Goal: Transaction & Acquisition: Download file/media

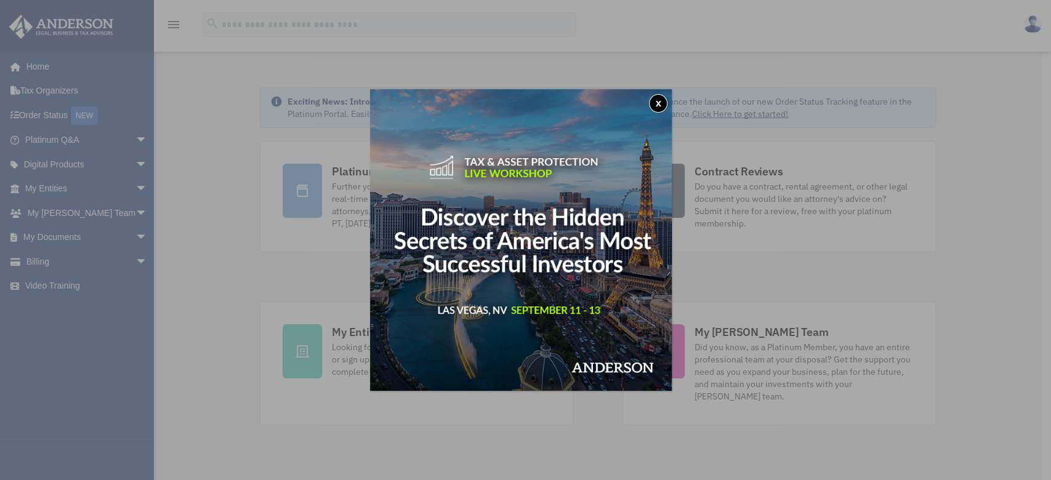
click at [657, 106] on button "x" at bounding box center [658, 103] width 18 height 18
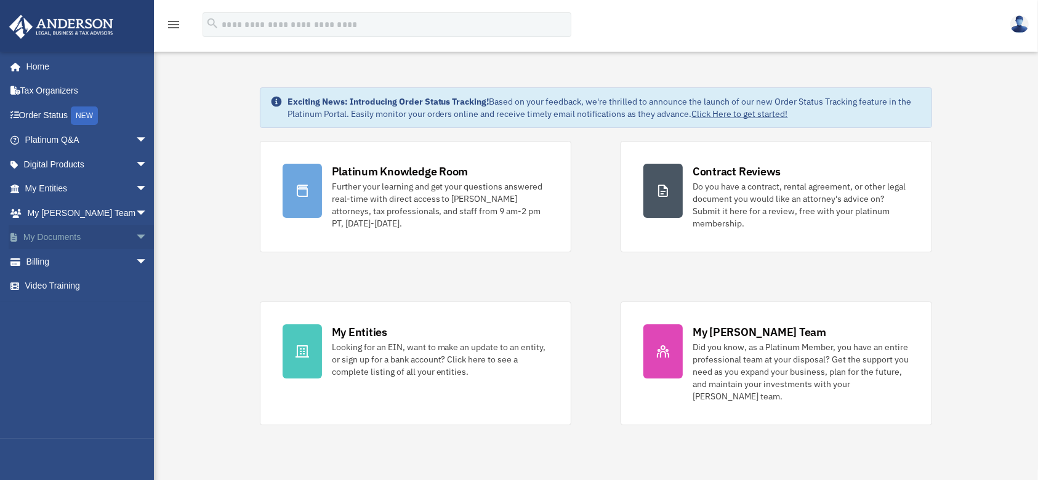
click at [86, 239] on link "My Documents arrow_drop_down" at bounding box center [88, 237] width 158 height 25
click at [135, 237] on span "arrow_drop_down" at bounding box center [147, 237] width 25 height 25
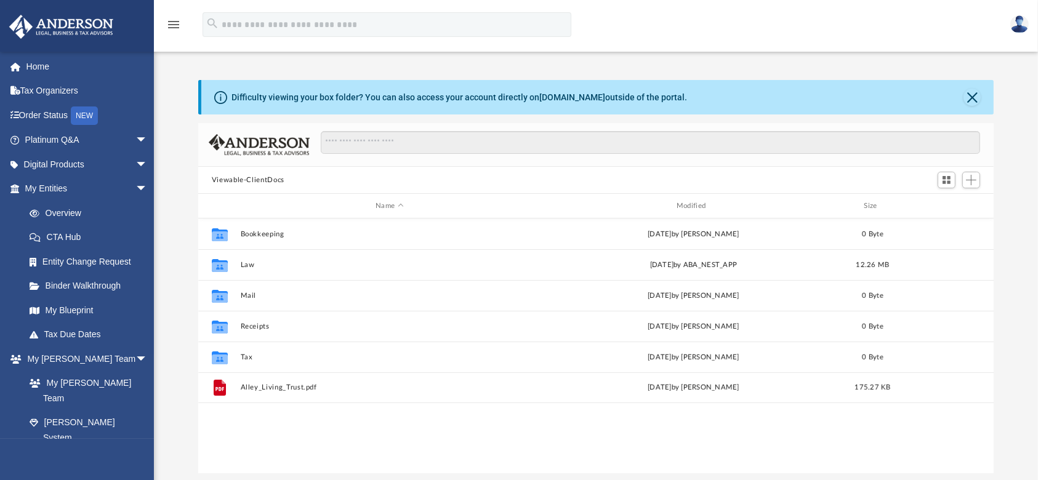
scroll to position [267, 783]
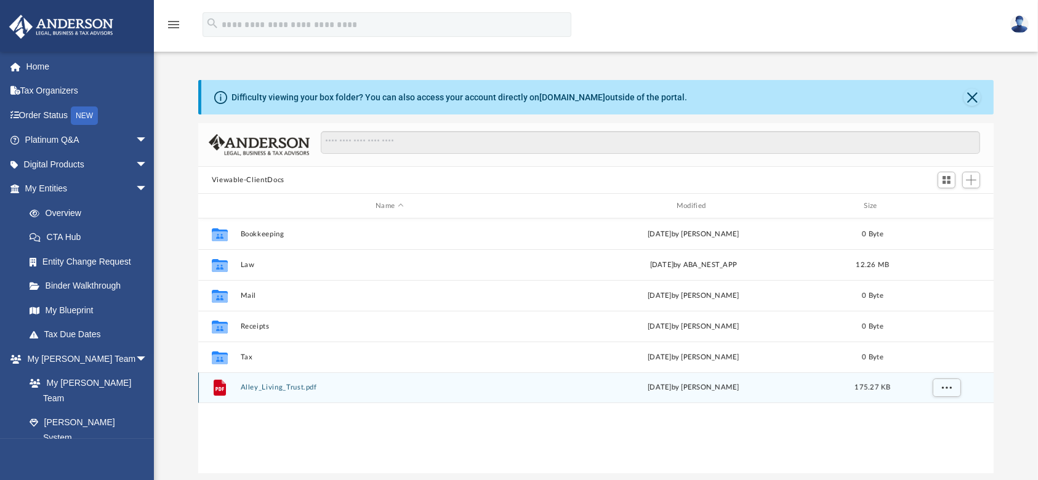
click at [294, 386] on button "Alley_Living_Trust.pdf" at bounding box center [389, 388] width 299 height 8
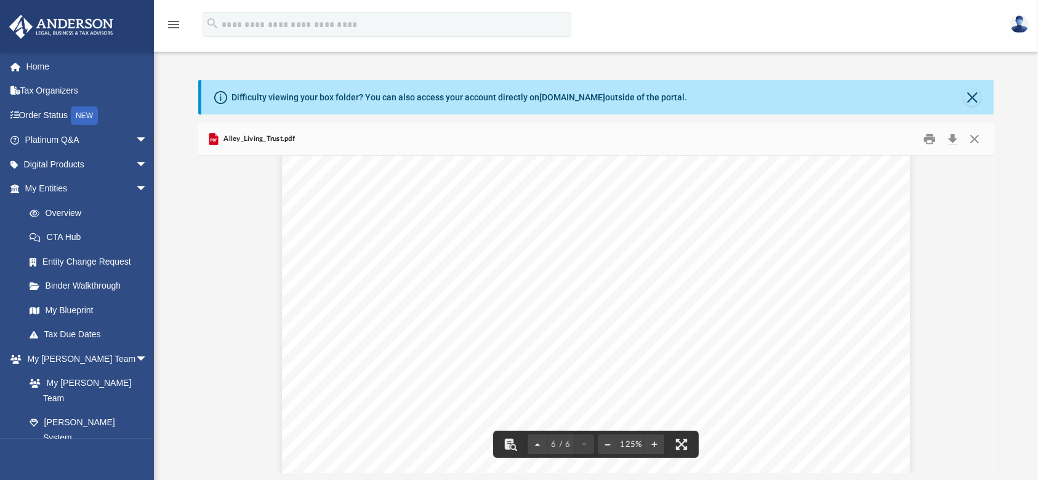
scroll to position [4506, 0]
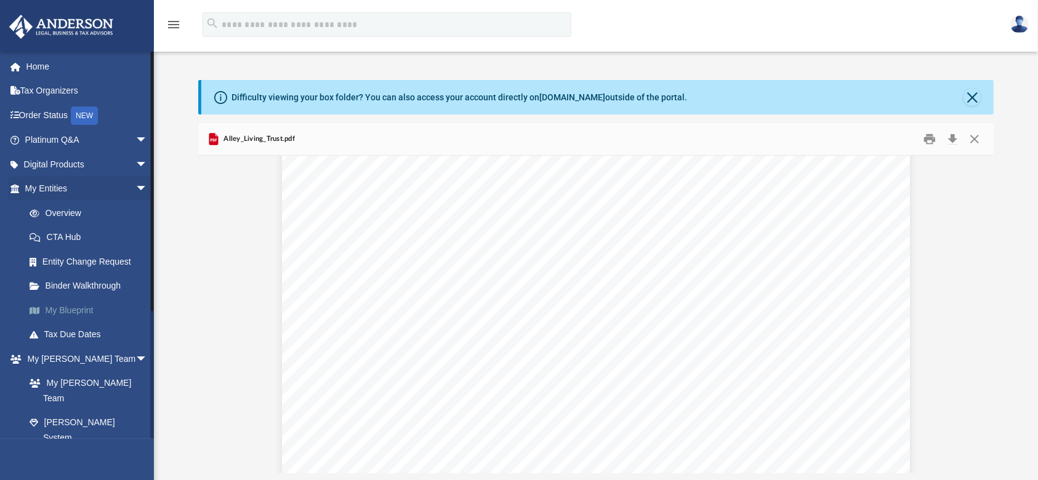
click at [68, 307] on link "My Blueprint" at bounding box center [91, 310] width 149 height 25
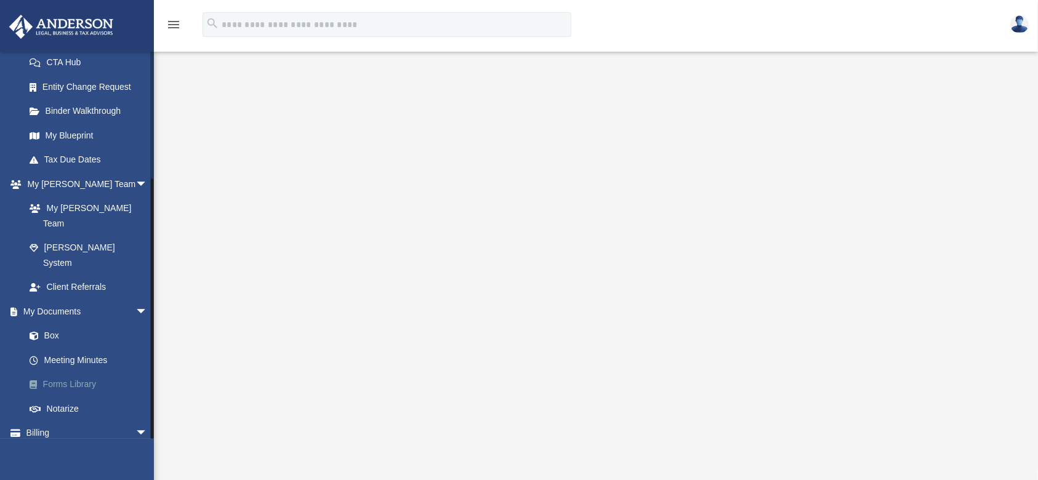
scroll to position [177, 0]
click at [54, 321] on link "Box" at bounding box center [91, 333] width 149 height 25
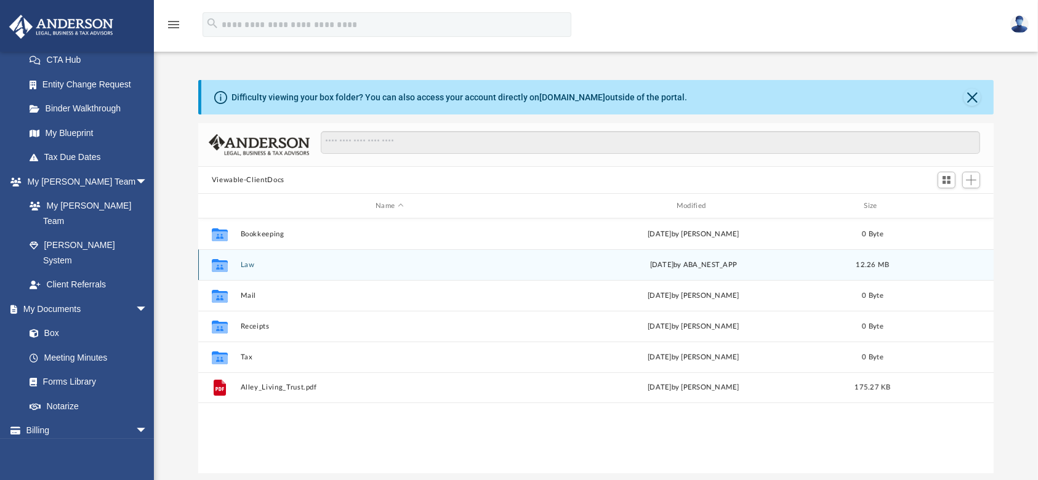
scroll to position [267, 783]
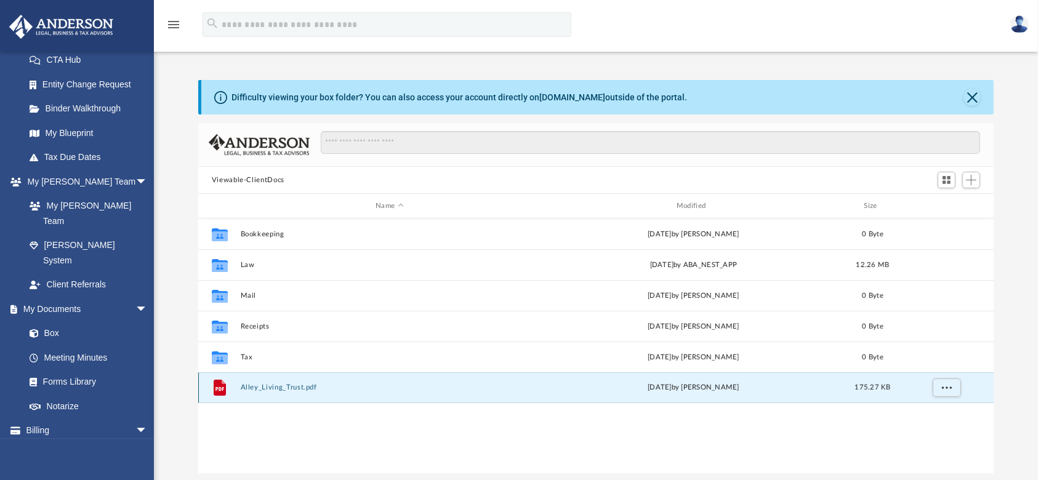
click at [261, 392] on button "Alley_Living_Trust.pdf" at bounding box center [389, 388] width 299 height 8
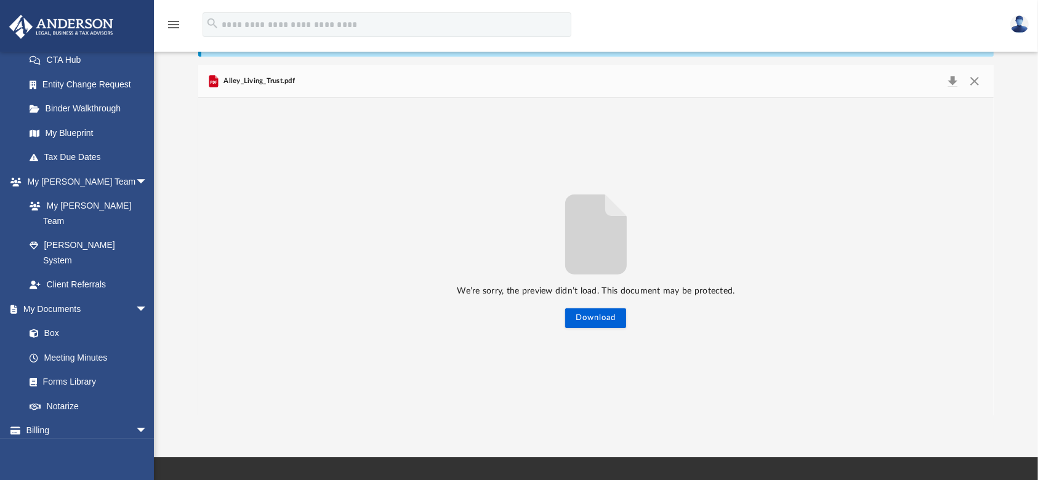
scroll to position [0, 0]
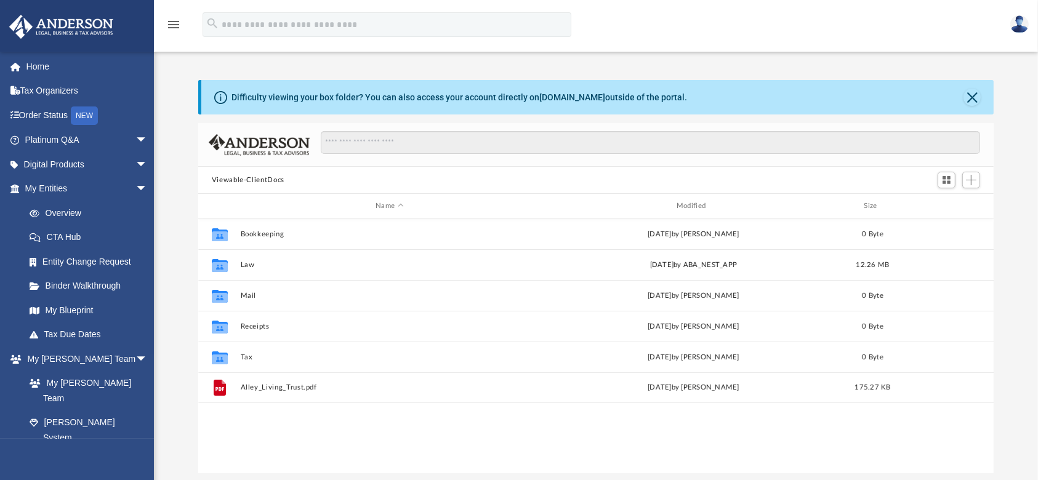
scroll to position [267, 783]
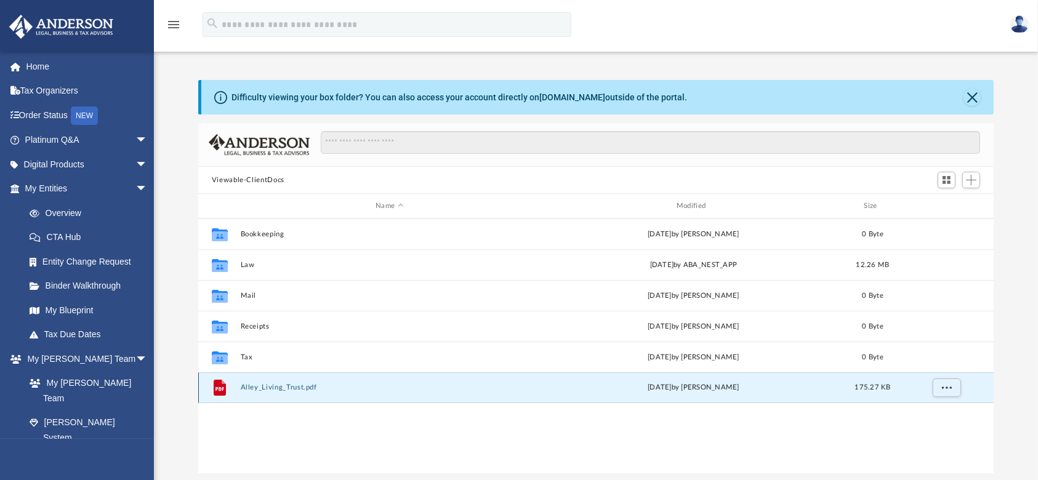
click at [256, 387] on button "Alley_Living_Trust.pdf" at bounding box center [389, 388] width 299 height 8
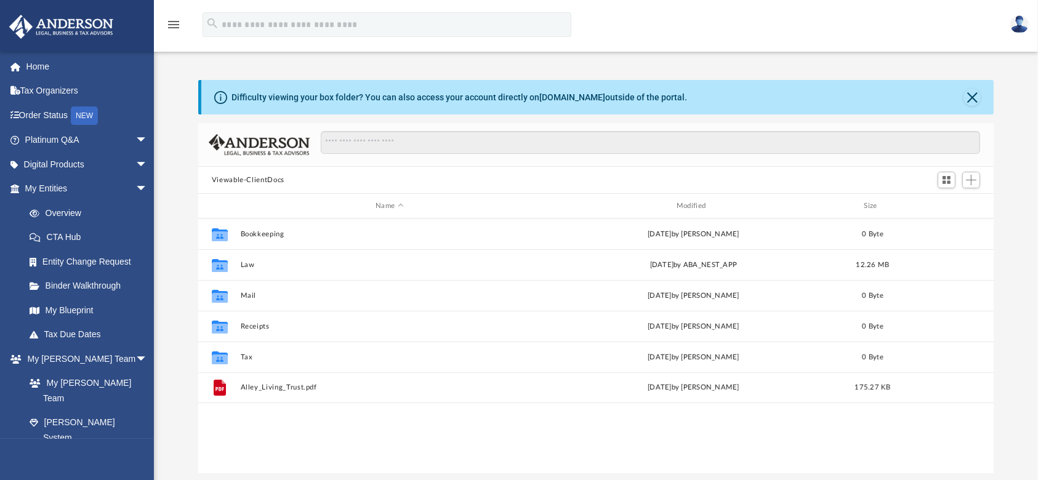
scroll to position [267, 783]
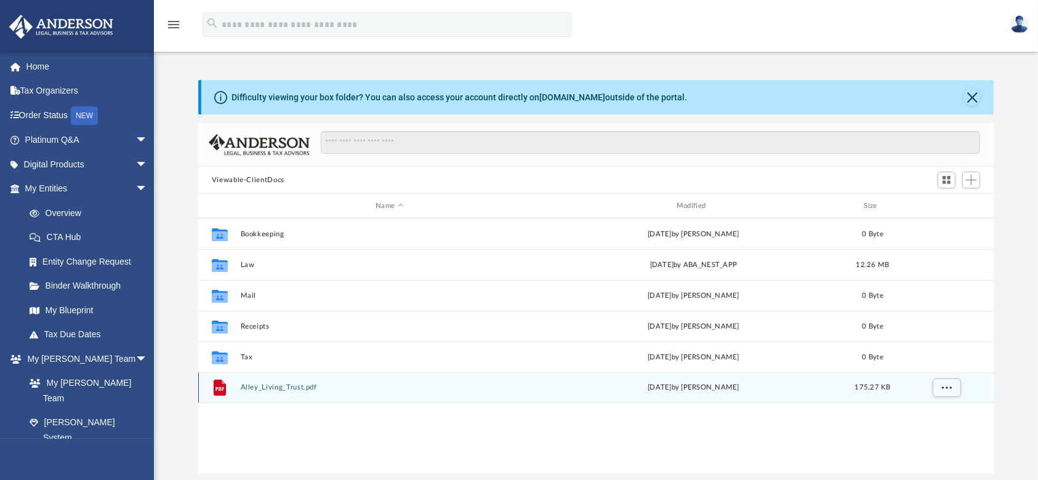
click at [250, 388] on button "Alley_Living_Trust.pdf" at bounding box center [389, 388] width 299 height 8
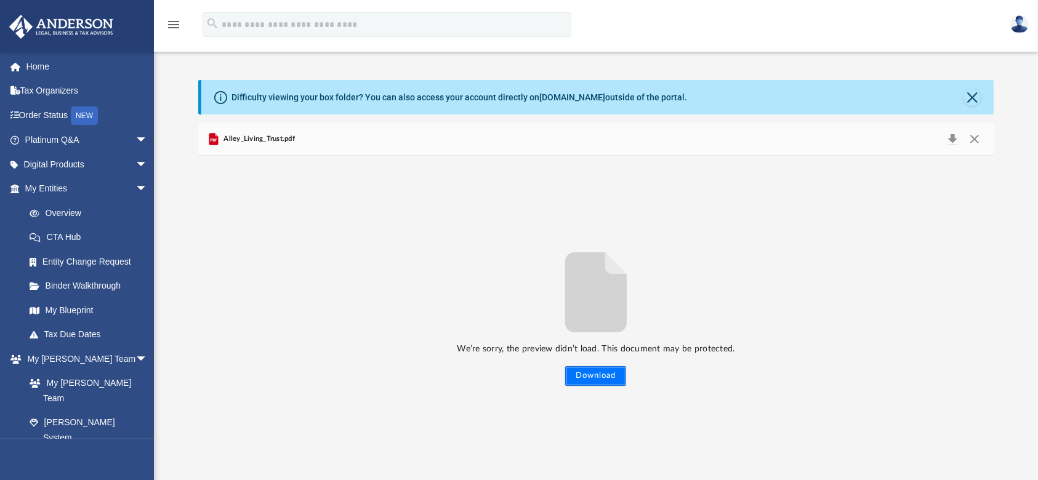
click at [611, 366] on button "Download" at bounding box center [595, 376] width 61 height 20
